Goal: Transaction & Acquisition: Purchase product/service

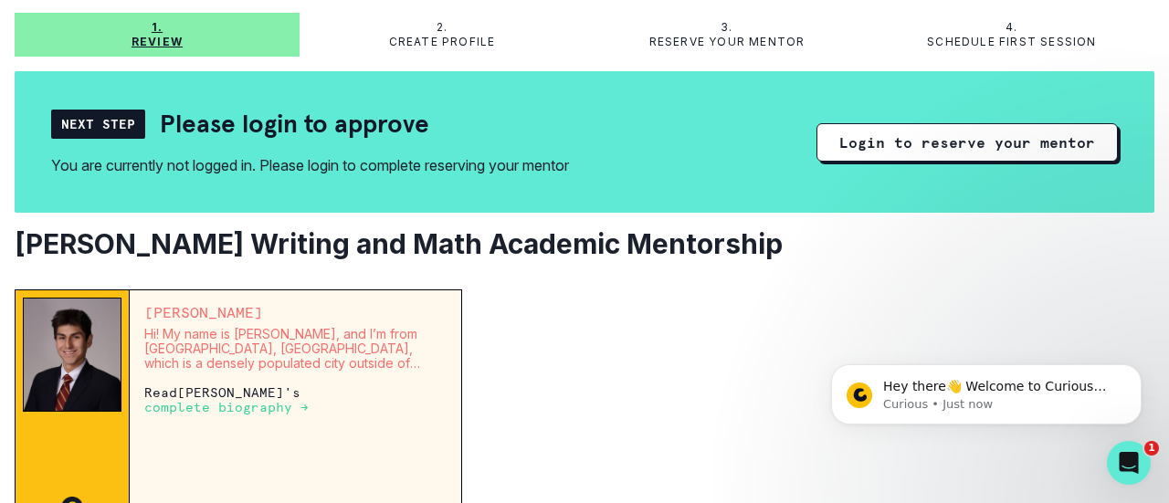
scroll to position [76, 0]
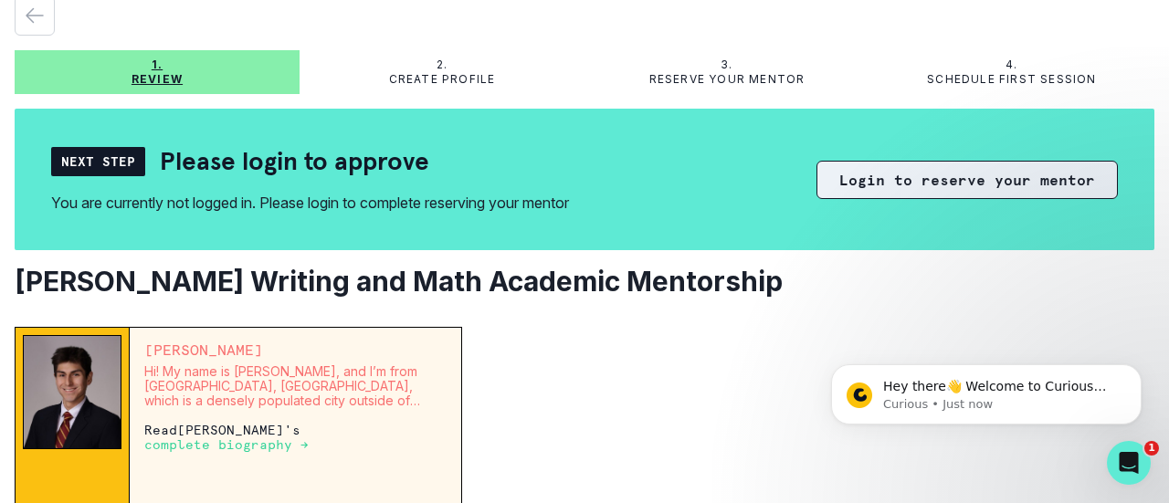
click at [850, 185] on button "Login to reserve your mentor" at bounding box center [967, 180] width 301 height 38
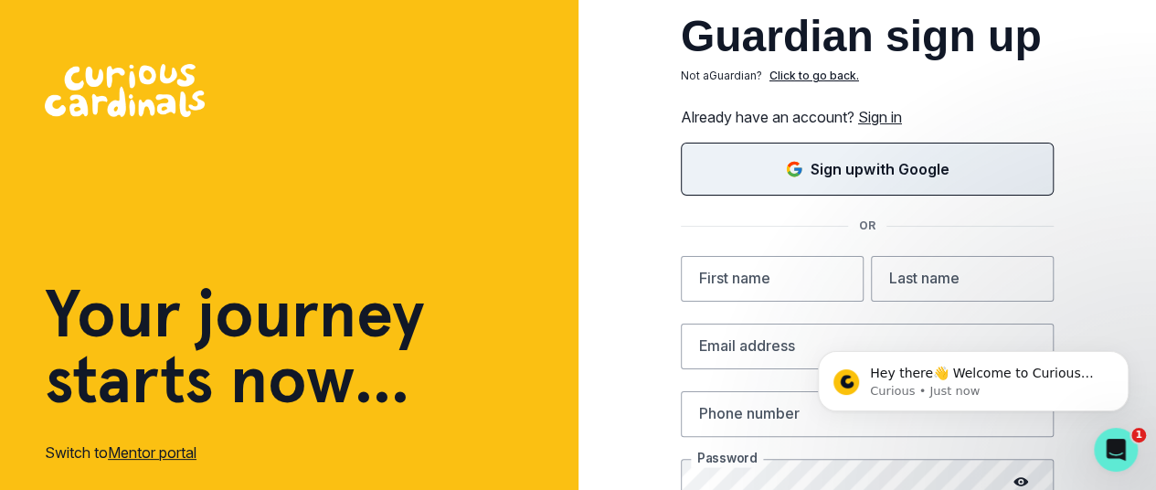
click at [757, 162] on div "Sign up with Google" at bounding box center [866, 169] width 327 height 22
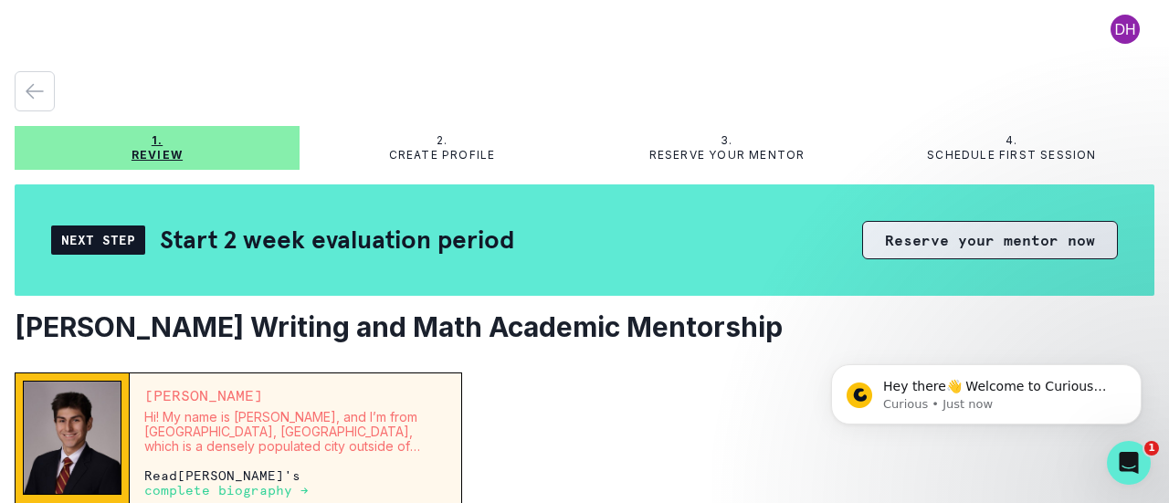
click at [969, 253] on button "Reserve your mentor now" at bounding box center [990, 240] width 256 height 38
